Goal: Transaction & Acquisition: Obtain resource

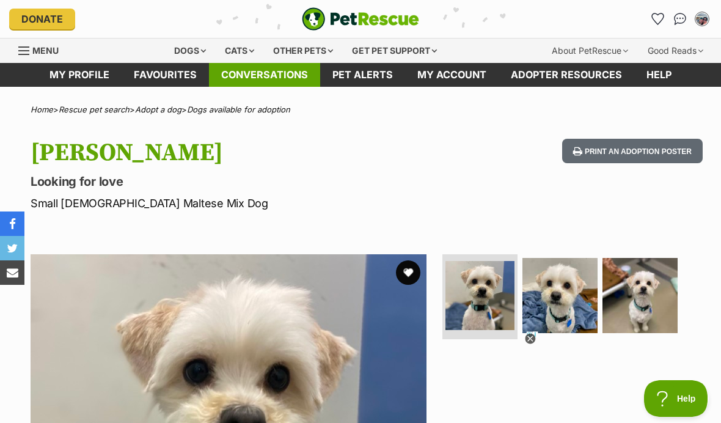
click at [221, 80] on link "Conversations" at bounding box center [264, 75] width 111 height 24
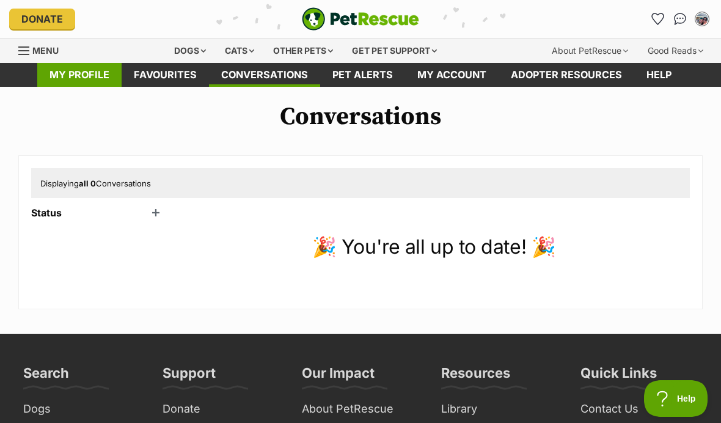
click at [100, 75] on link "My profile" at bounding box center [79, 75] width 84 height 24
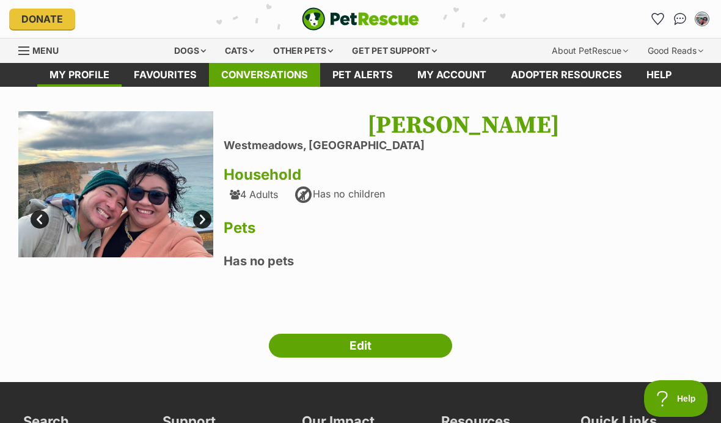
click at [259, 78] on link "Conversations" at bounding box center [264, 75] width 111 height 24
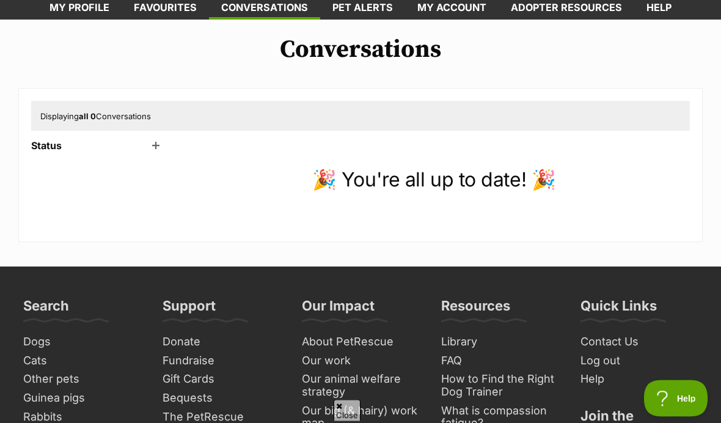
scroll to position [112, 0]
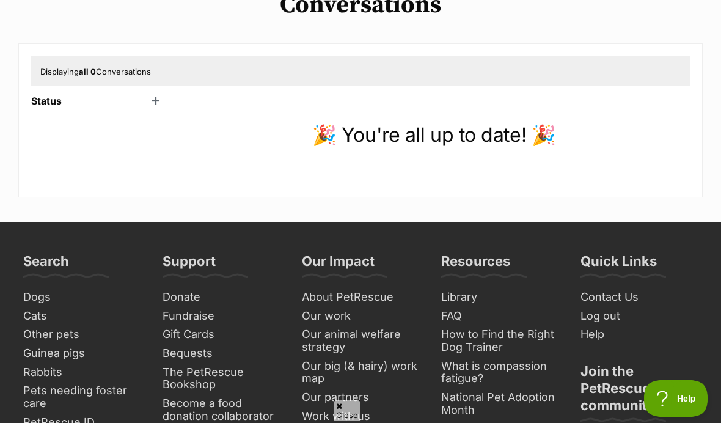
click at [152, 106] on div "Status Unread (0) Active (1) Archived (0)" at bounding box center [98, 139] width 134 height 89
click at [156, 98] on header "Status" at bounding box center [98, 100] width 134 height 11
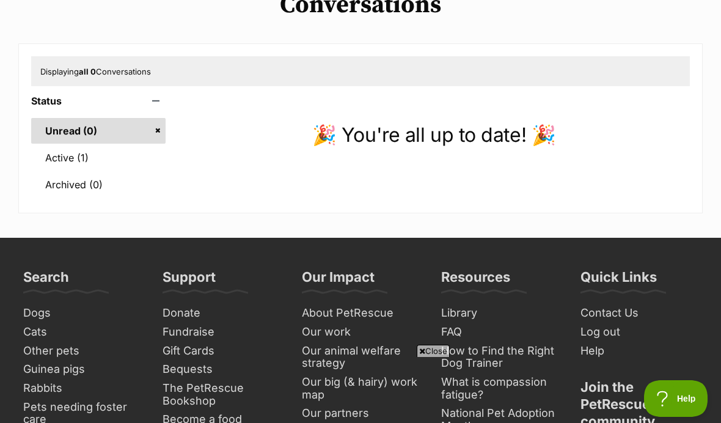
scroll to position [0, 0]
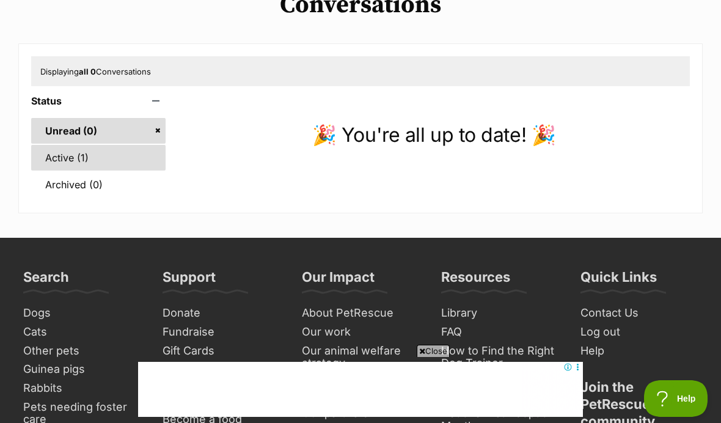
click at [119, 166] on link "Active (1)" at bounding box center [98, 158] width 134 height 26
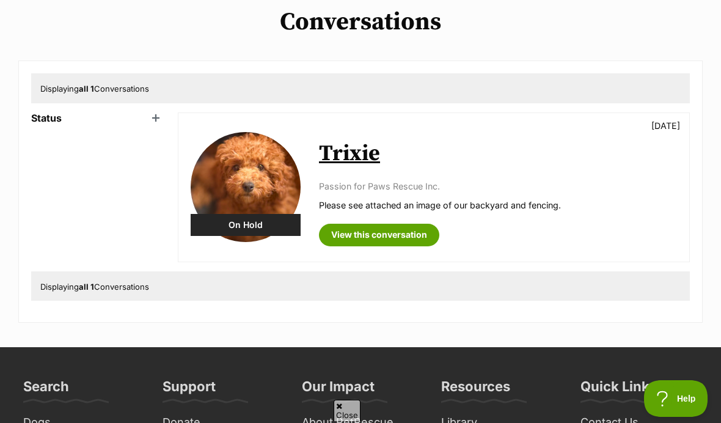
scroll to position [255, 0]
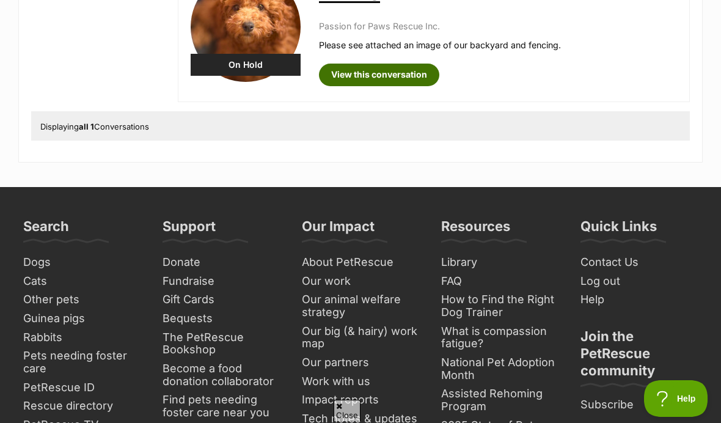
click at [376, 80] on link "View this conversation" at bounding box center [379, 75] width 120 height 22
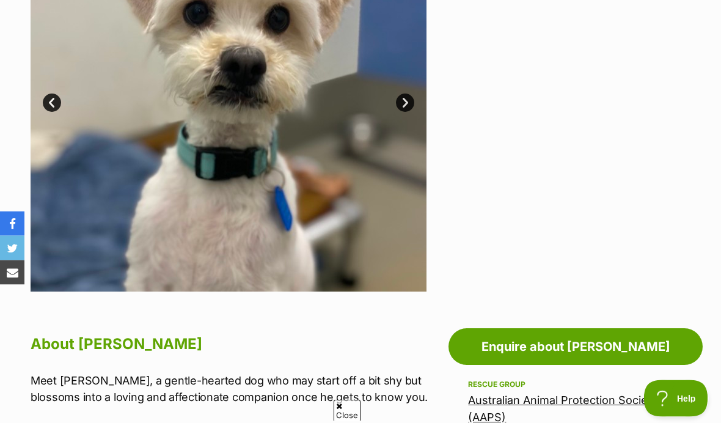
scroll to position [526, 0]
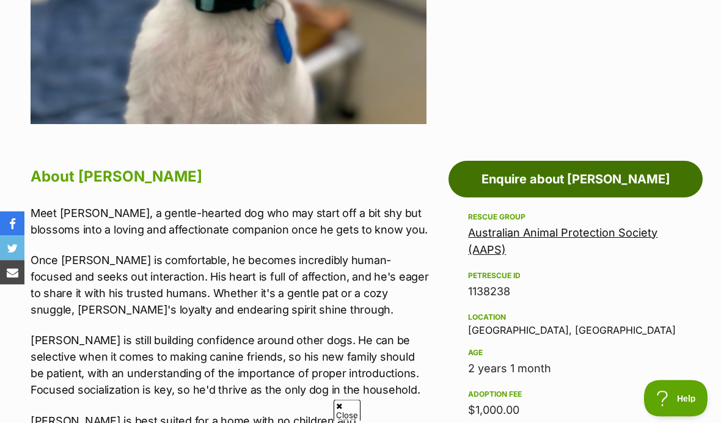
click at [487, 169] on link "Enquire about [PERSON_NAME]" at bounding box center [576, 179] width 254 height 37
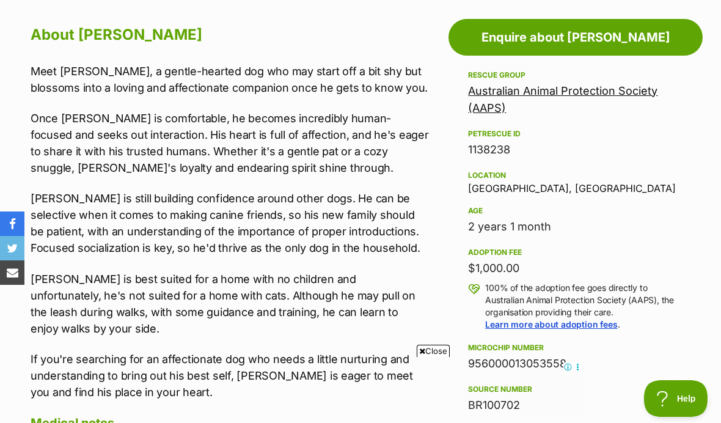
scroll to position [630, 0]
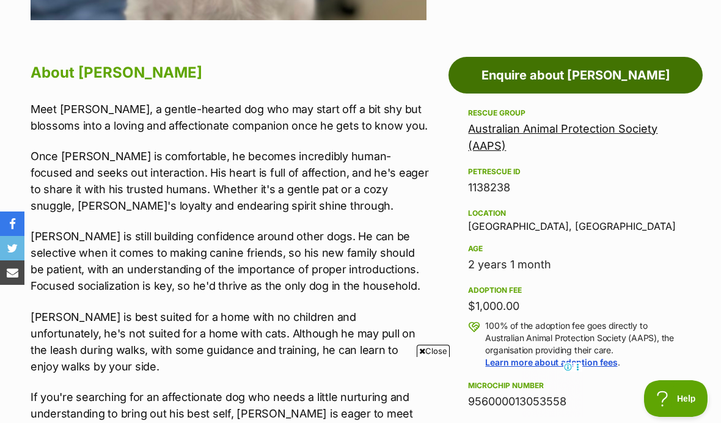
click at [469, 79] on link "Enquire about Leo" at bounding box center [576, 75] width 254 height 37
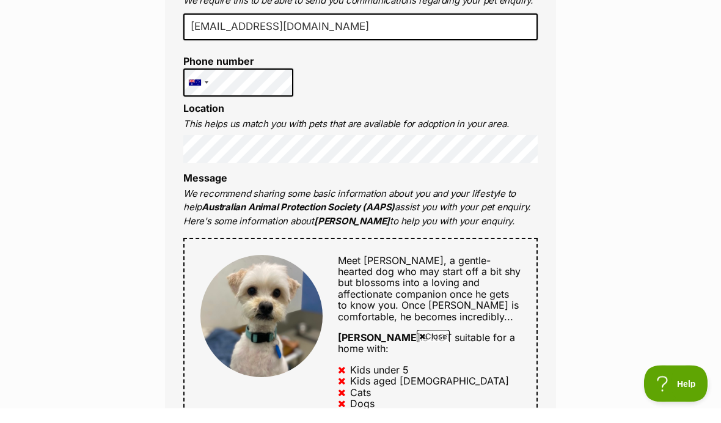
scroll to position [444, 0]
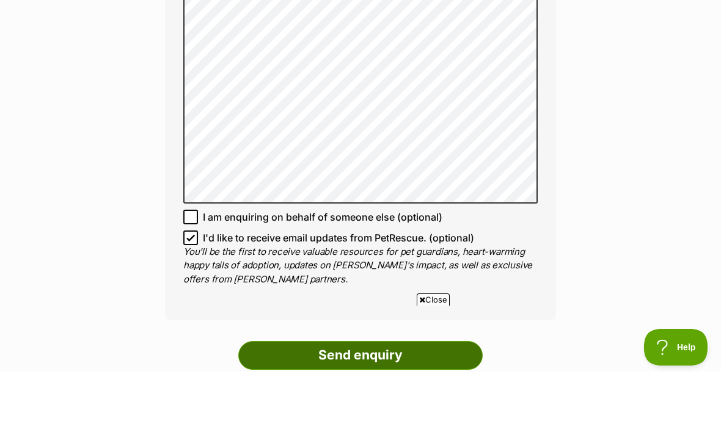
click at [357, 392] on input "Send enquiry" at bounding box center [360, 406] width 245 height 28
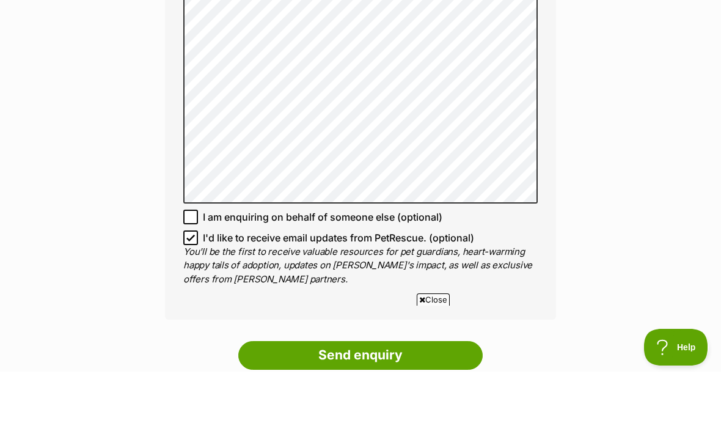
scroll to position [1122, 0]
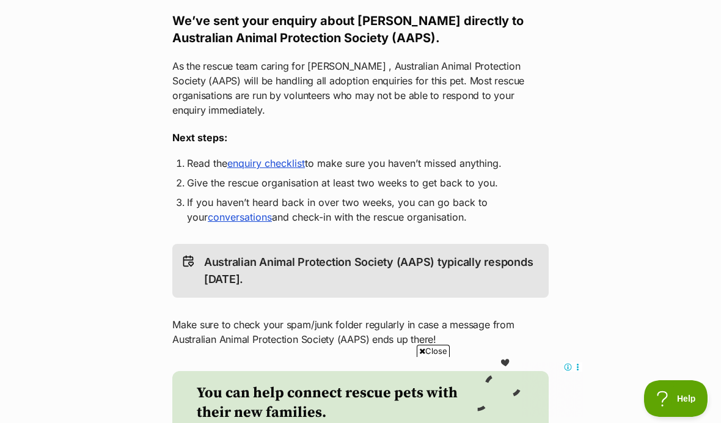
click at [286, 157] on link "enquiry checklist" at bounding box center [266, 163] width 78 height 12
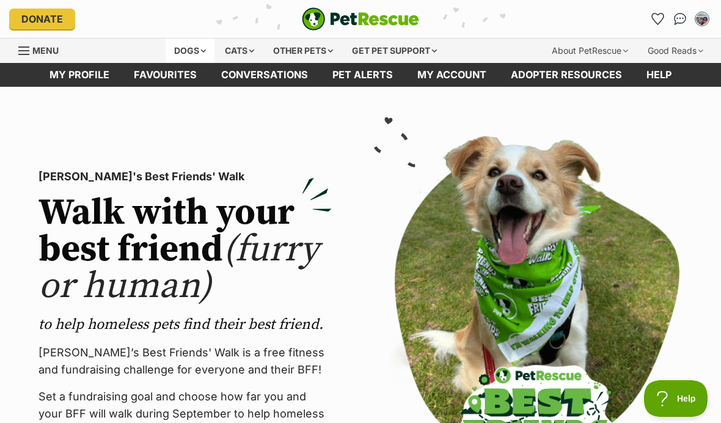
click at [183, 53] on div "Dogs" at bounding box center [190, 51] width 49 height 24
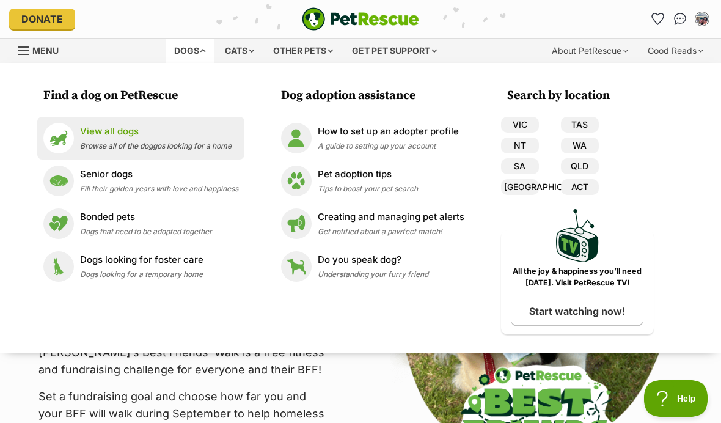
click at [152, 130] on p "View all dogs" at bounding box center [156, 132] width 152 height 14
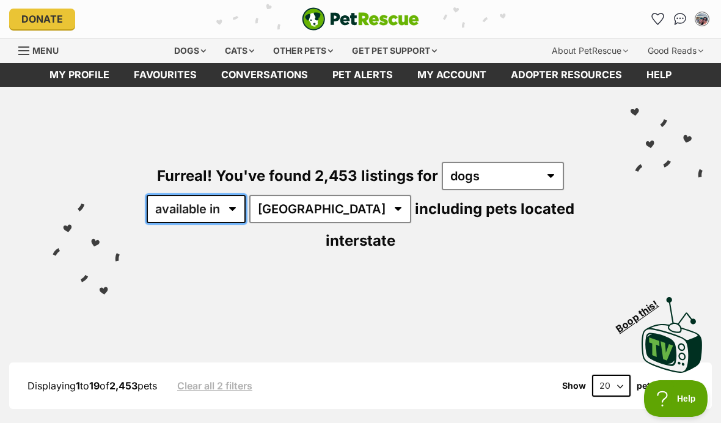
click at [221, 211] on select "available in located in" at bounding box center [196, 209] width 99 height 28
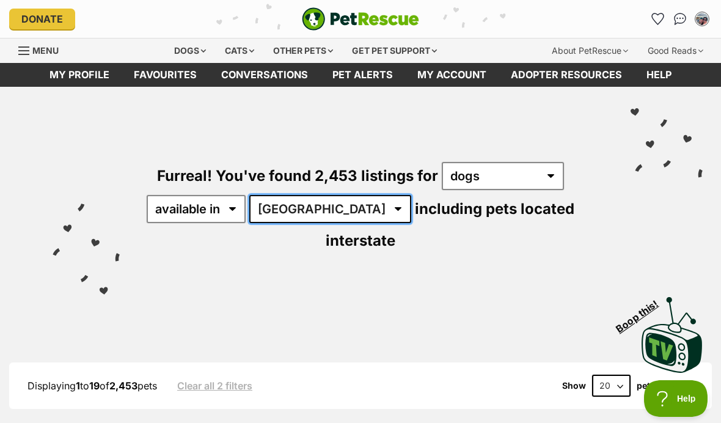
click at [295, 206] on select "Australia ACT NSW NT QLD SA TAS VIC WA" at bounding box center [330, 209] width 162 height 28
select select "VIC"
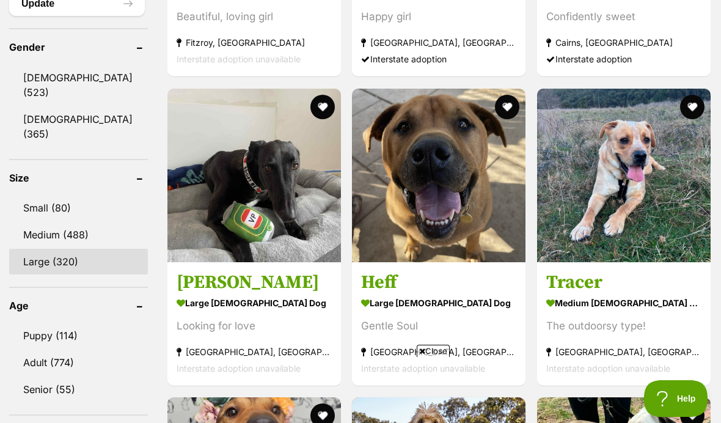
scroll to position [1103, 0]
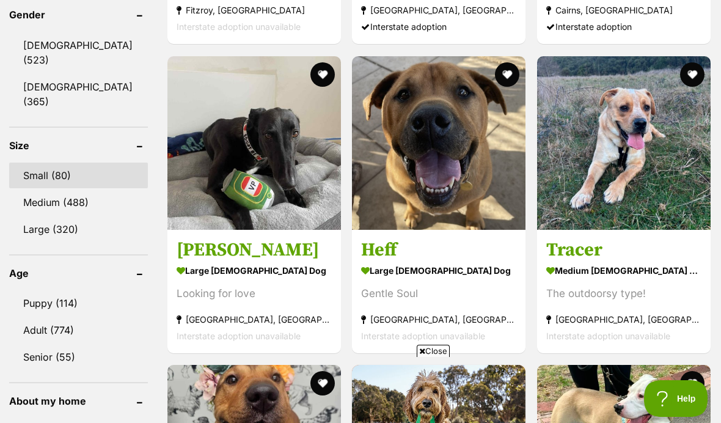
click at [70, 163] on link "Small (80)" at bounding box center [78, 176] width 139 height 26
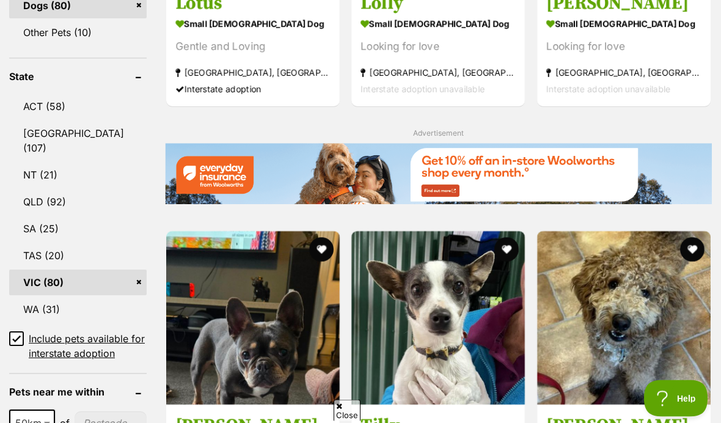
scroll to position [837, 0]
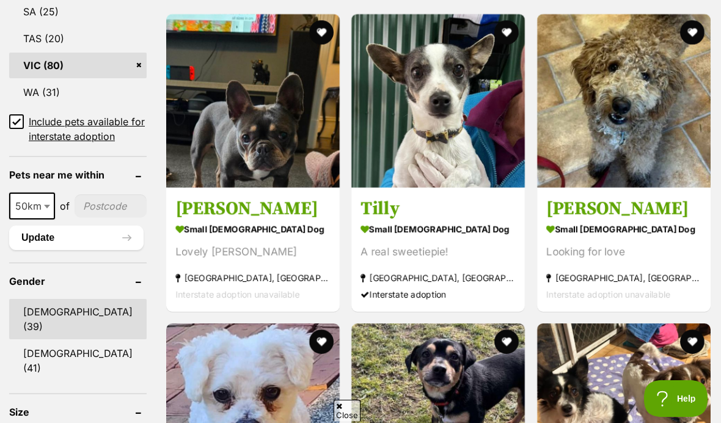
click at [86, 299] on link "[DEMOGRAPHIC_DATA] (39)" at bounding box center [78, 319] width 138 height 40
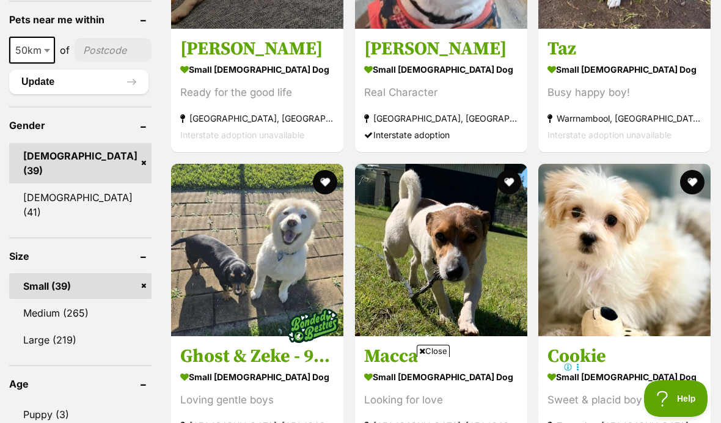
scroll to position [1106, 0]
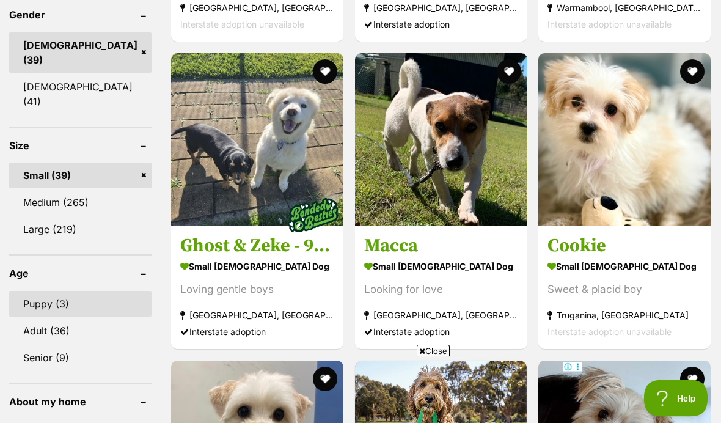
click at [72, 292] on link "Puppy (3)" at bounding box center [80, 305] width 142 height 26
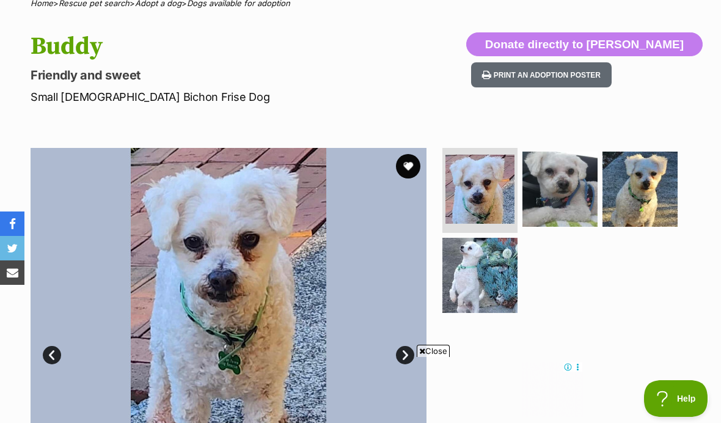
scroll to position [102, 0]
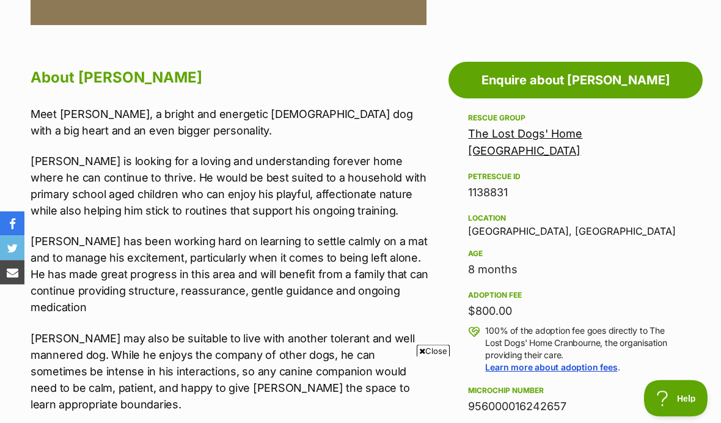
scroll to position [625, 0]
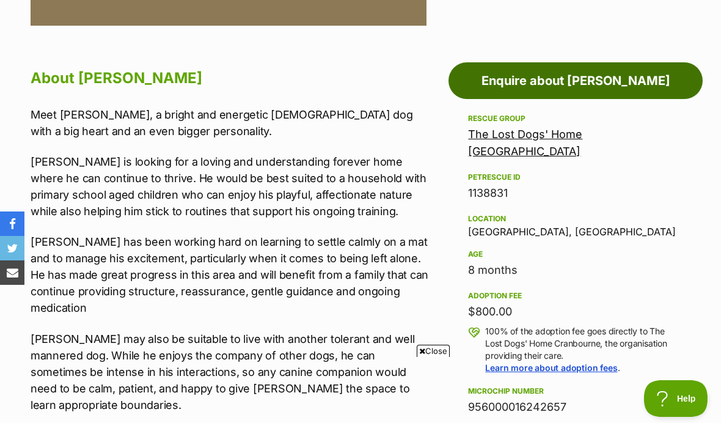
click at [511, 81] on link "Enquire about Bailey" at bounding box center [576, 80] width 254 height 37
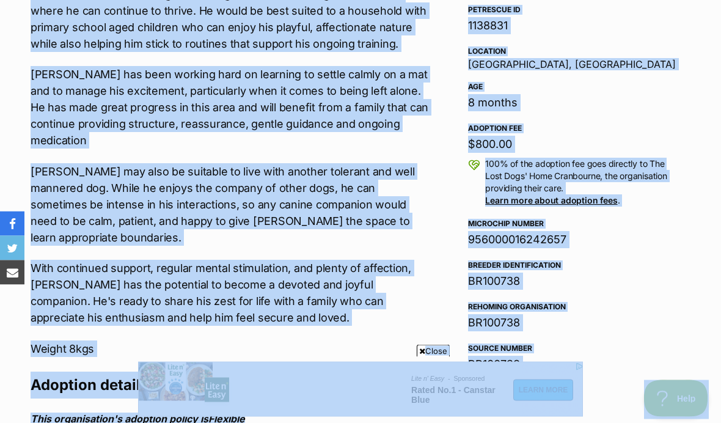
scroll to position [735, 0]
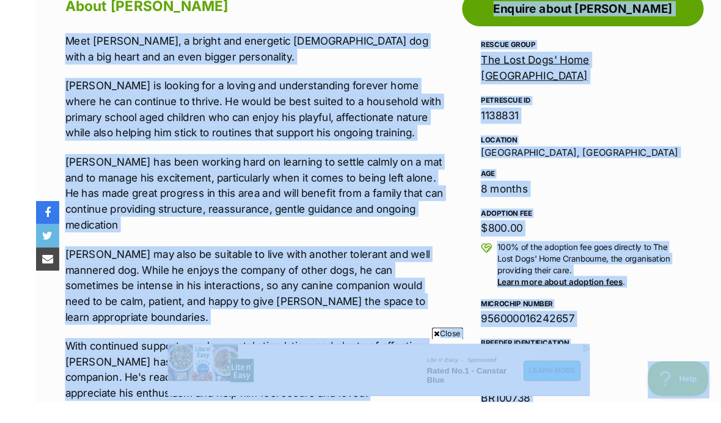
copy body "Meet Bailey, a bright and energetic male dog with a big heart and an even bigge…"
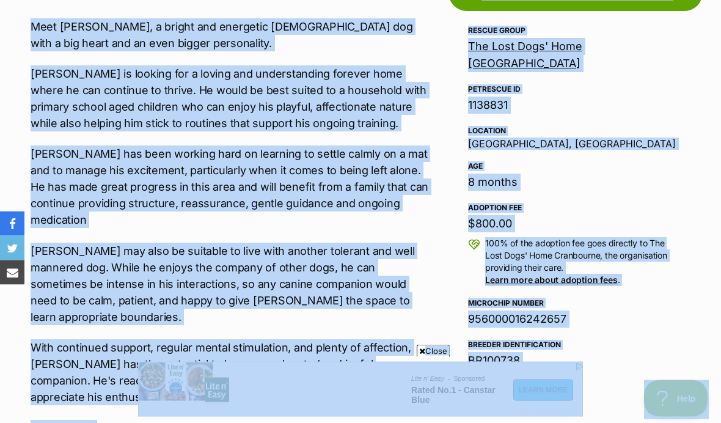
scroll to position [592, 0]
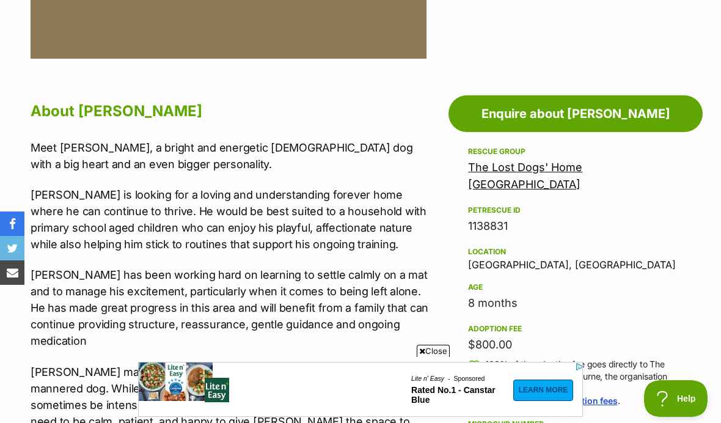
click at [37, 147] on p "Meet Bailey, a bright and energetic male dog with a big heart and an even bigge…" at bounding box center [230, 155] width 399 height 33
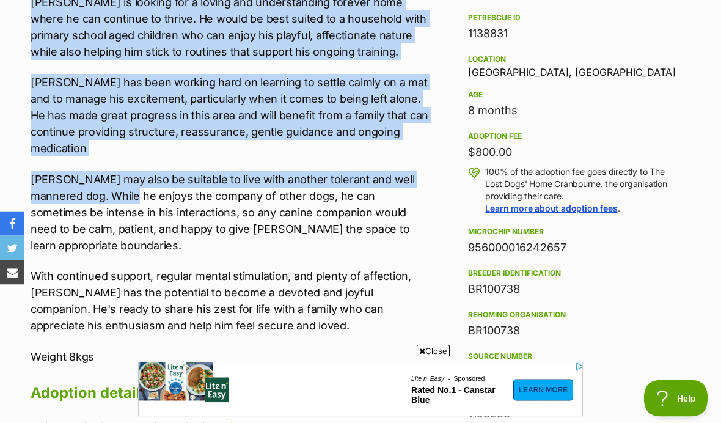
scroll to position [784, 0]
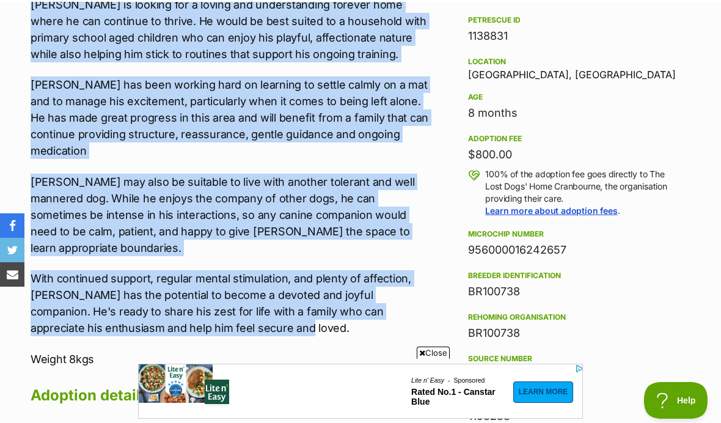
copy div "Meet Bailey, a bright and energetic male dog with a big heart and an even bigge…"
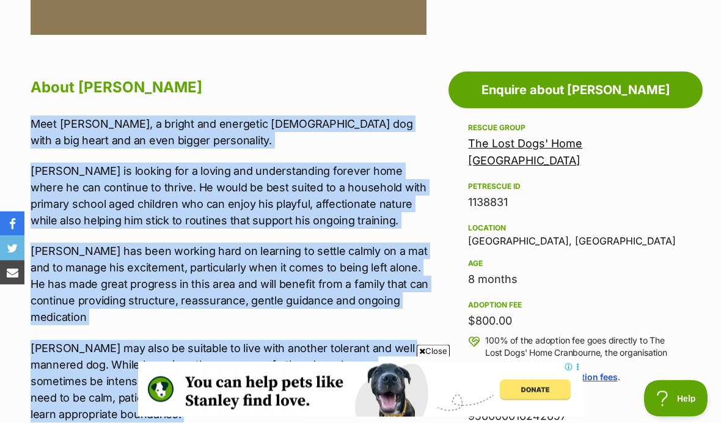
scroll to position [576, 0]
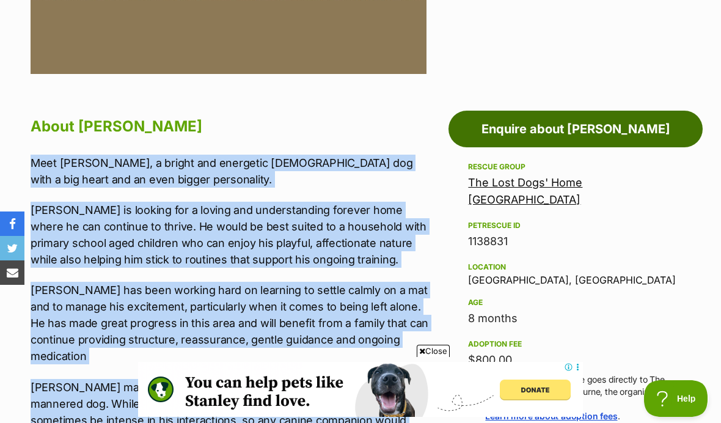
click at [480, 117] on link "Enquire about Bailey" at bounding box center [576, 129] width 254 height 37
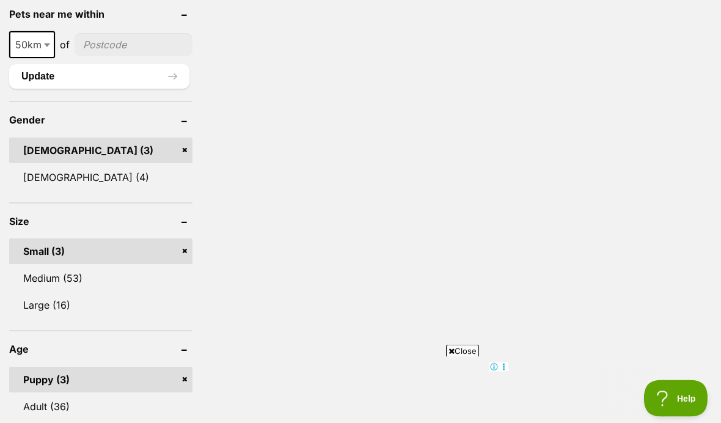
scroll to position [1059, 0]
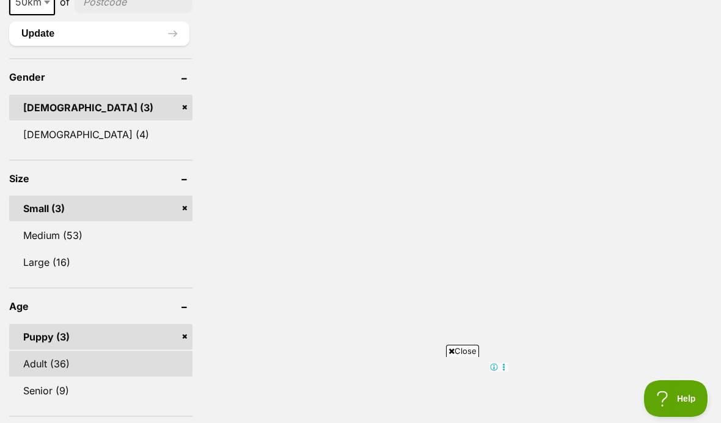
click at [138, 351] on link "Adult (36)" at bounding box center [100, 364] width 183 height 26
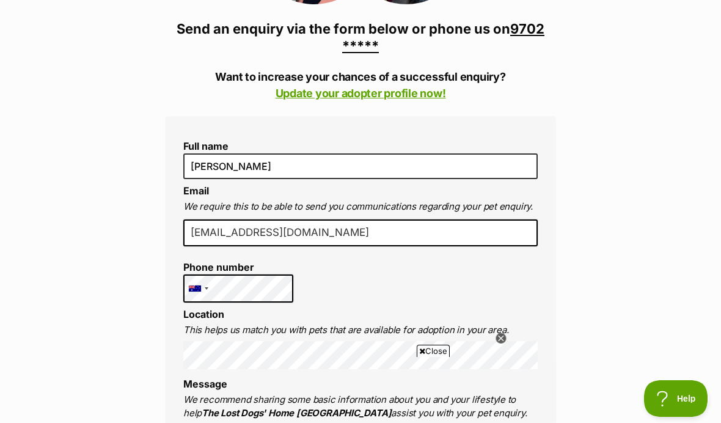
scroll to position [280, 0]
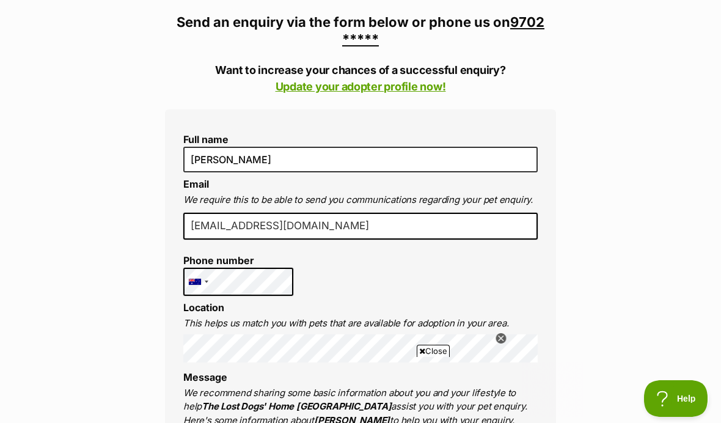
click at [364, 37] on link "9702 *****" at bounding box center [443, 30] width 202 height 33
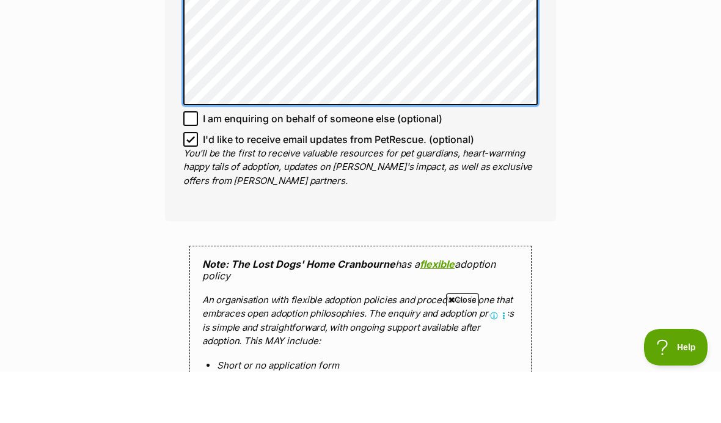
scroll to position [1073, 0]
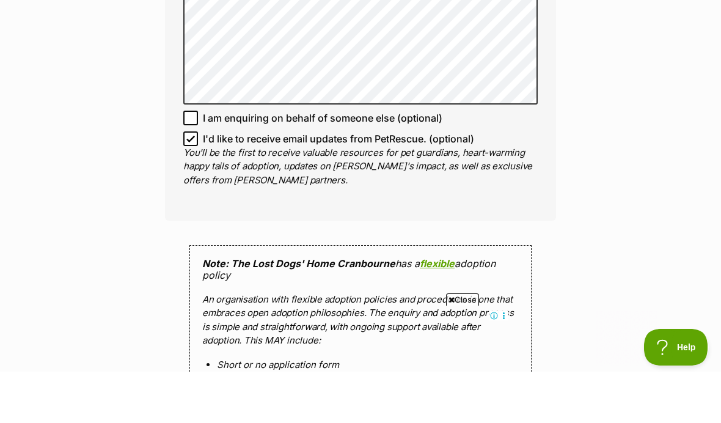
click at [192, 186] on icon at bounding box center [190, 190] width 9 height 9
click at [192, 183] on input "I'd like to receive email updates from PetRescue. (optional)" at bounding box center [190, 190] width 15 height 15
checkbox input "false"
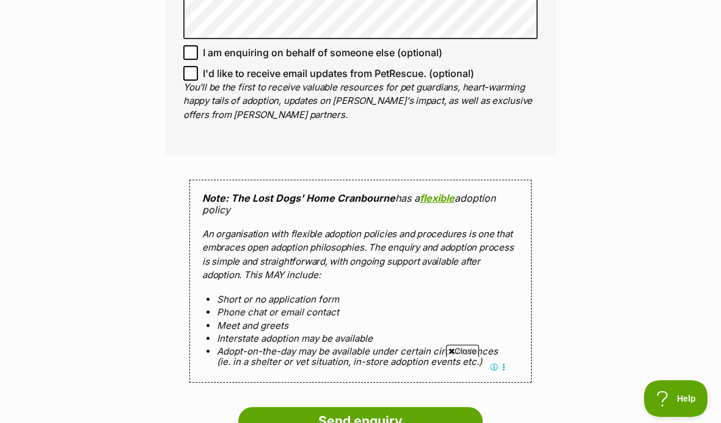
scroll to position [1223, 0]
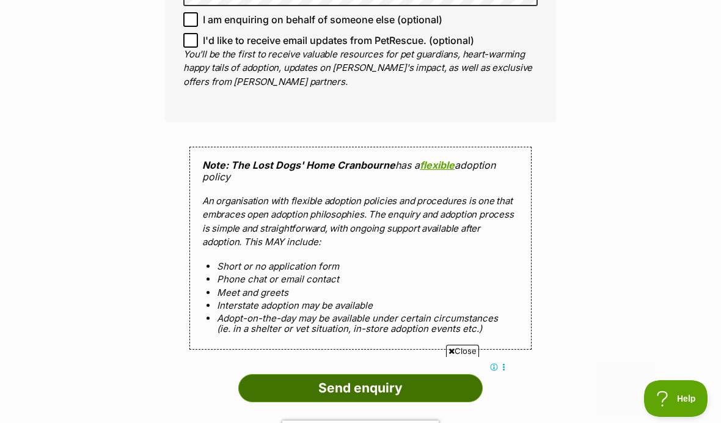
click at [340, 374] on input "Send enquiry" at bounding box center [360, 388] width 245 height 28
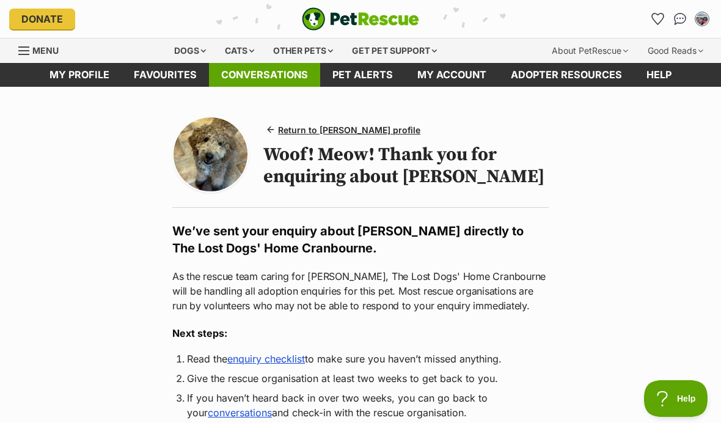
click at [260, 75] on link "Conversations" at bounding box center [264, 75] width 111 height 24
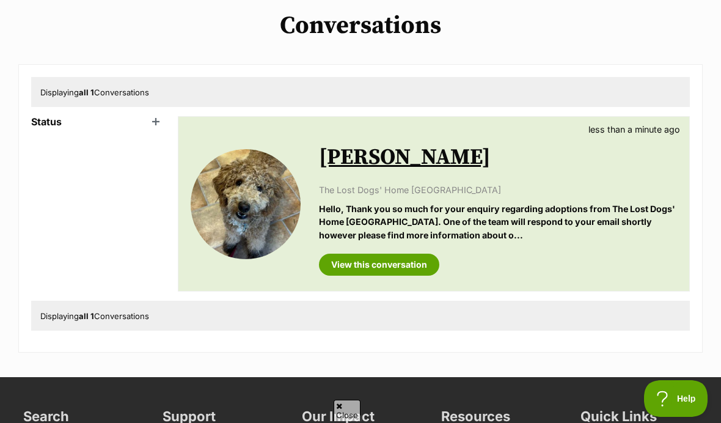
click at [150, 120] on header "Status" at bounding box center [98, 121] width 134 height 11
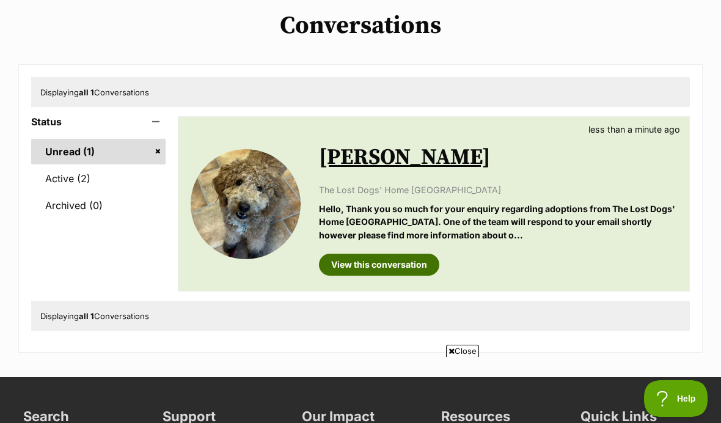
click at [353, 262] on link "View this conversation" at bounding box center [379, 265] width 120 height 22
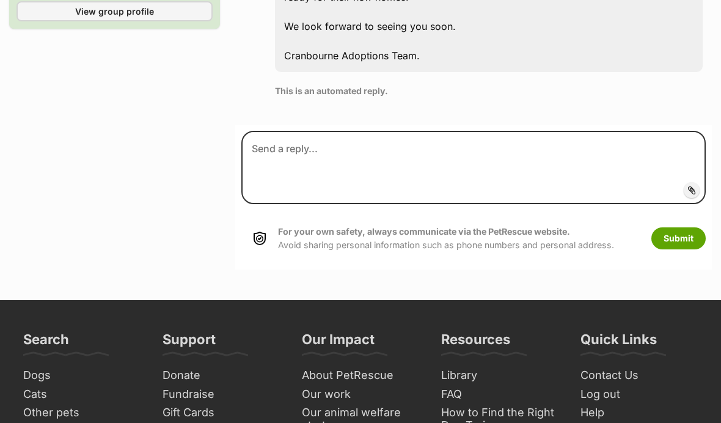
scroll to position [1180, 0]
